Goal: Navigation & Orientation: Go to known website

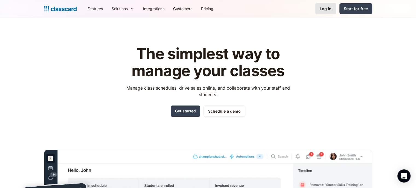
click at [327, 5] on link "Log in" at bounding box center [325, 8] width 21 height 11
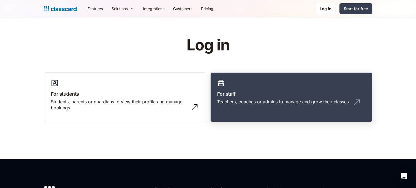
click at [261, 103] on div "Teachers, coaches or admins to manage and grow their classes" at bounding box center [283, 101] width 132 height 6
